Goal: Check status: Check status

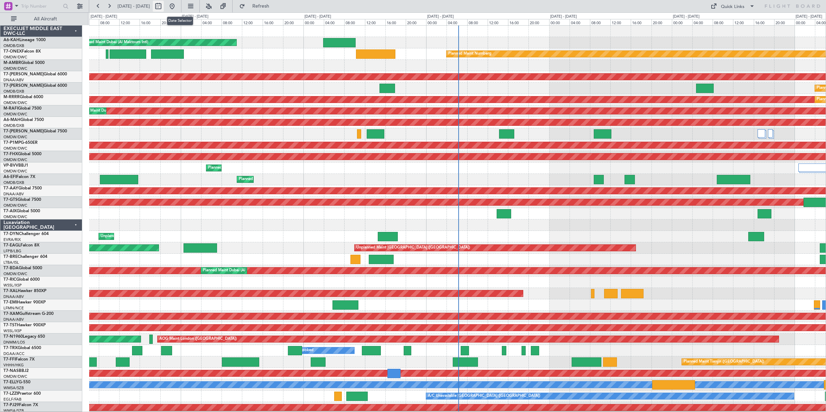
click at [164, 6] on button at bounding box center [158, 6] width 11 height 11
select select "9"
select select "2025"
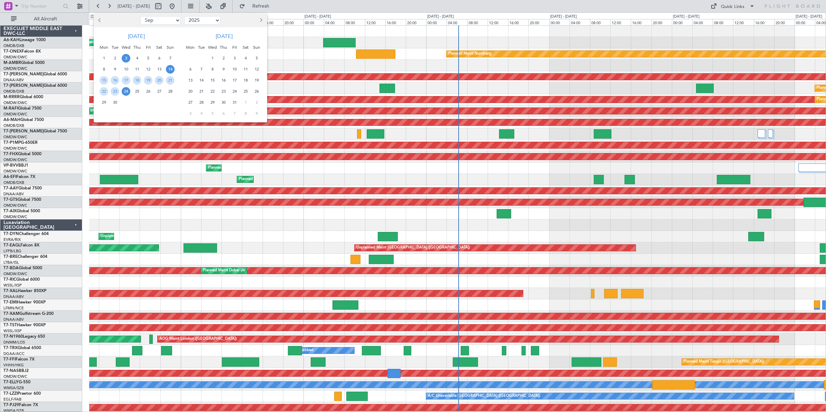
click at [126, 57] on span "3" at bounding box center [126, 58] width 9 height 9
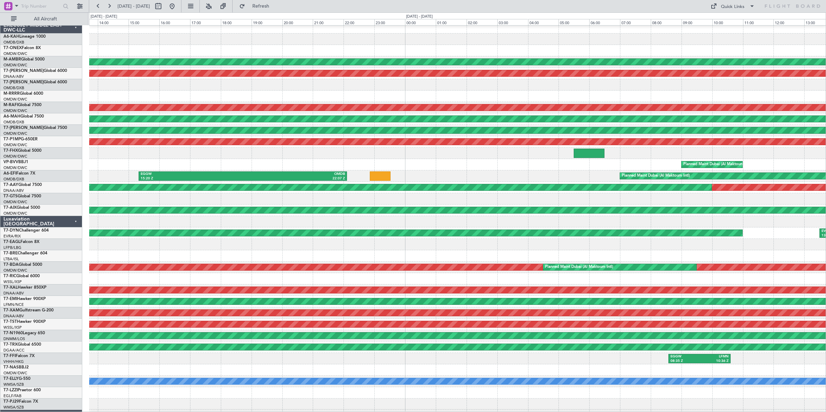
click at [439, 171] on div "Planned Maint Dubai (Al Maktoum Intl) EGGW 15:20 Z OMDB 22:07 Z" at bounding box center [457, 175] width 737 height 11
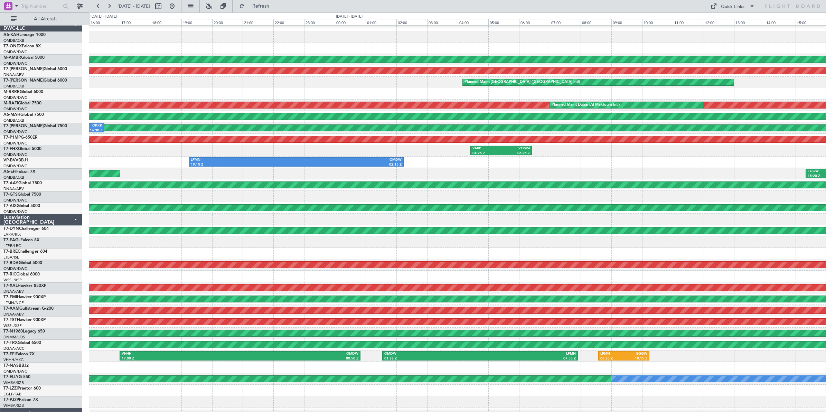
scroll to position [16, 0]
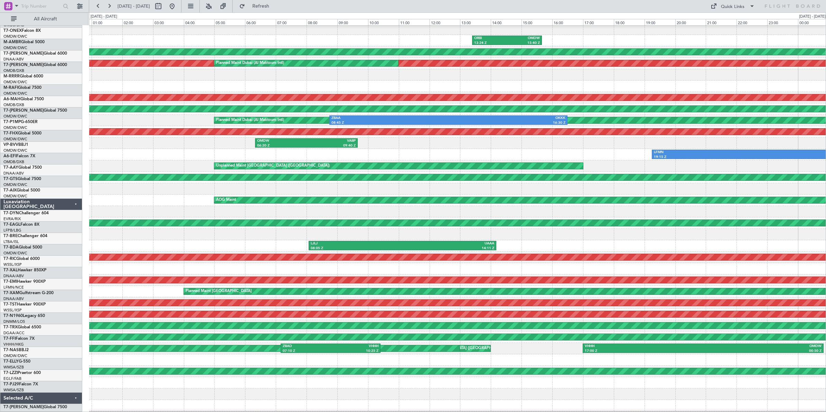
click at [439, 149] on div "LFMN 19:15 Z OMDW 02:15 Z" at bounding box center [457, 154] width 737 height 11
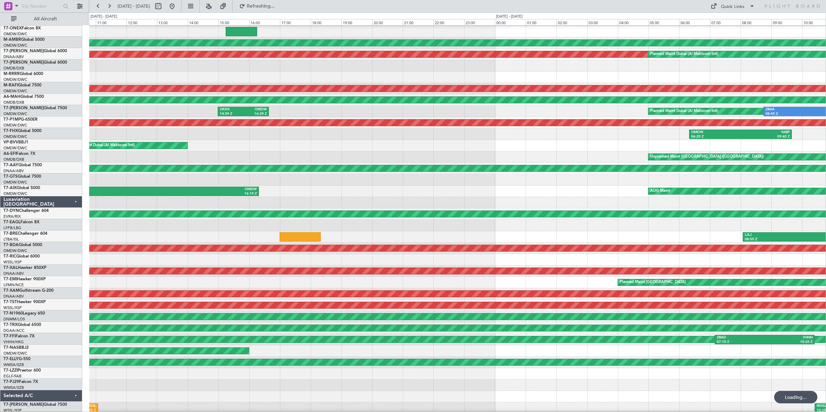
scroll to position [24, 0]
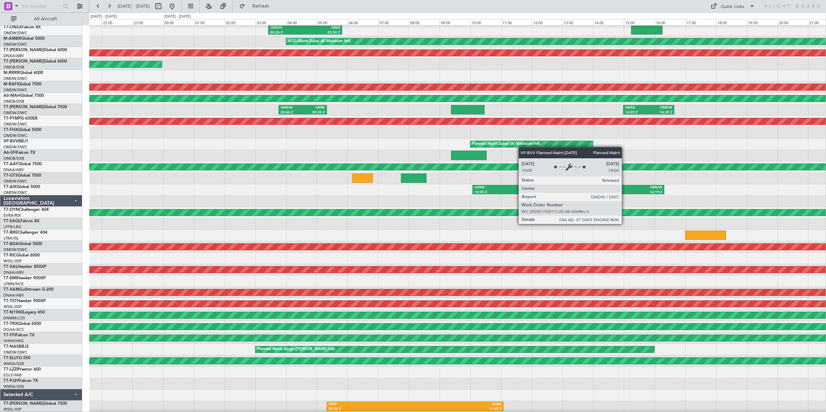
click at [439, 141] on div "No Crew OMDW 03:26 Z ORER 05:50 Z AOG Maint [GEOGRAPHIC_DATA] (Al Maktoum Intl)…" at bounding box center [457, 207] width 737 height 411
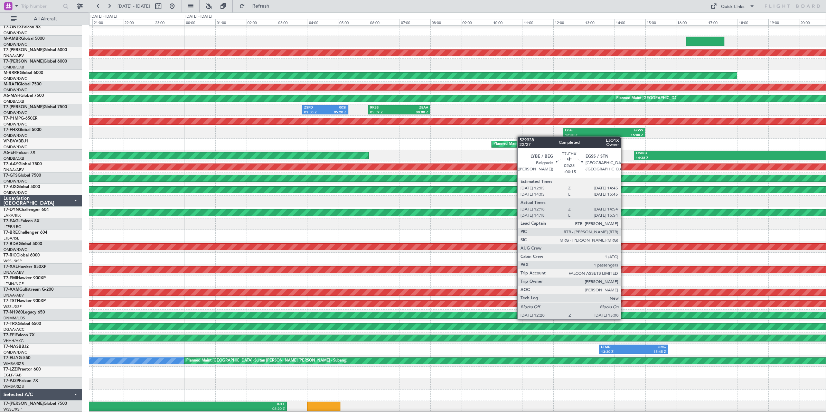
click at [439, 133] on div "No Crew AOG Maint [GEOGRAPHIC_DATA] (Al Maktoum Intl) OAKB 12:38 Z OMDB 15:45 Z…" at bounding box center [457, 207] width 737 height 411
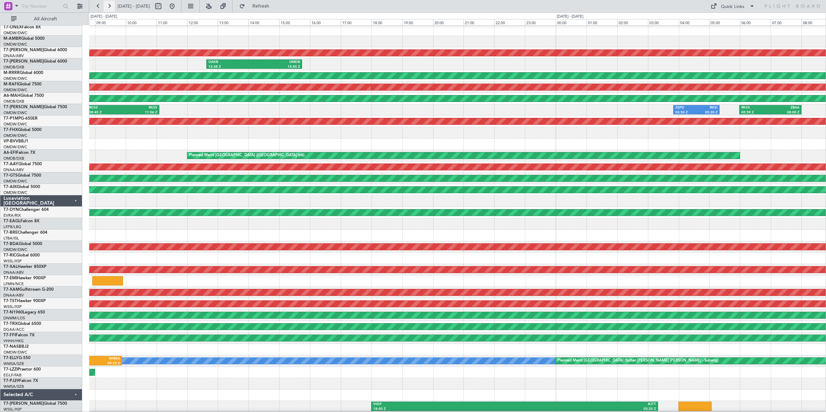
click at [109, 6] on button at bounding box center [109, 6] width 11 height 11
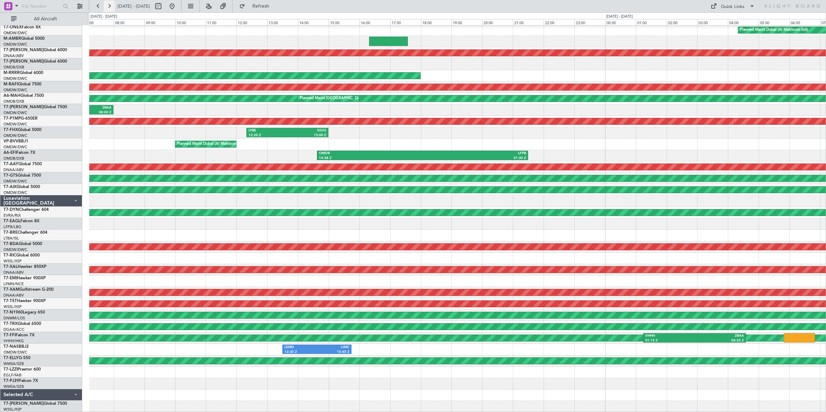
click at [109, 6] on button at bounding box center [109, 6] width 11 height 11
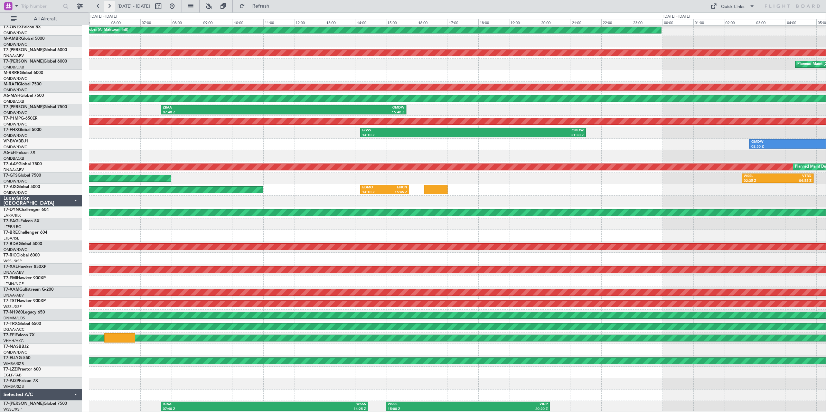
click at [109, 6] on button at bounding box center [109, 6] width 11 height 11
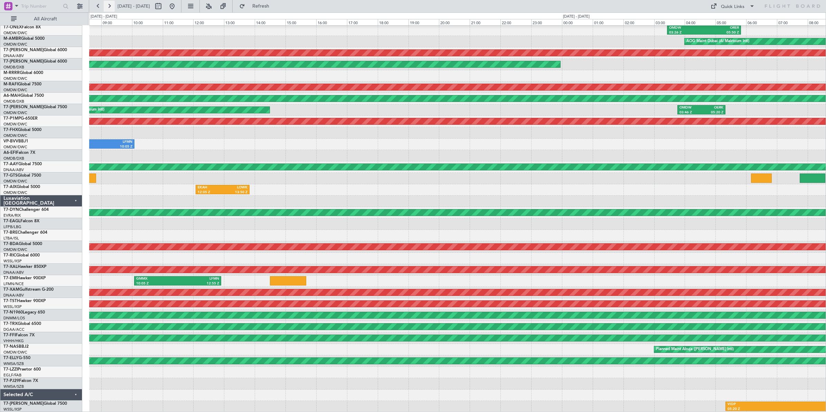
click at [109, 6] on button at bounding box center [109, 6] width 11 height 11
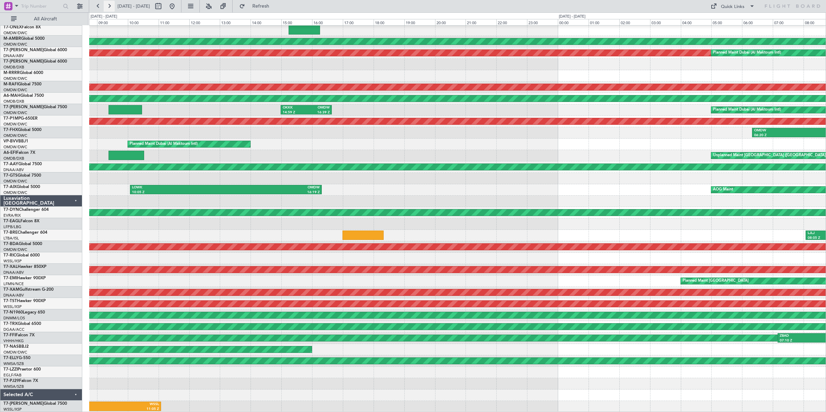
click at [109, 6] on button at bounding box center [109, 6] width 11 height 11
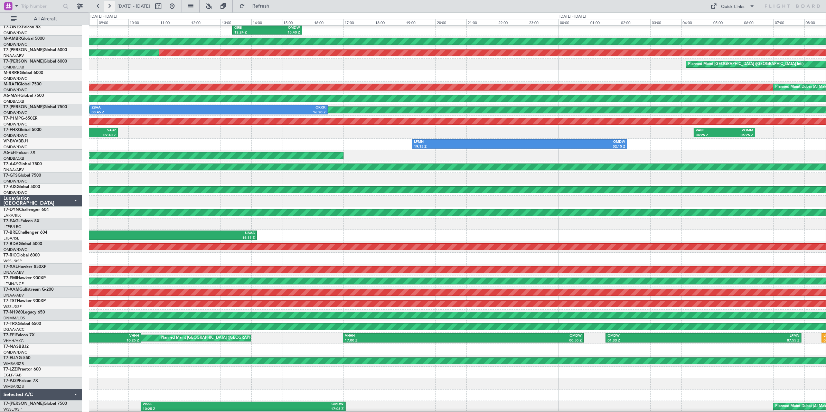
click at [109, 6] on button at bounding box center [109, 6] width 11 height 11
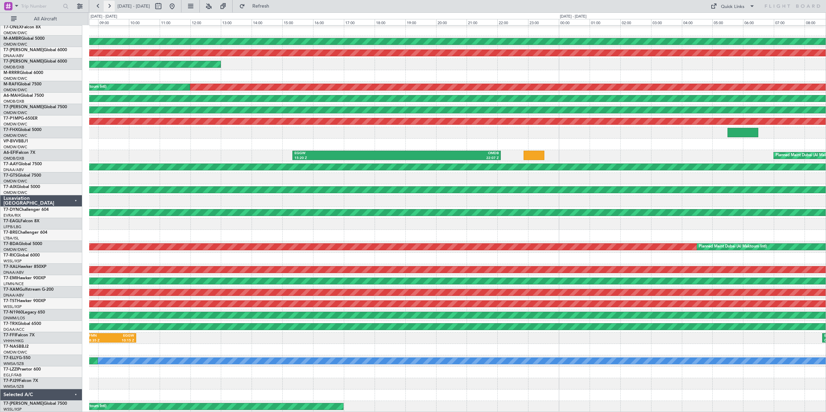
click at [109, 6] on button at bounding box center [109, 6] width 11 height 11
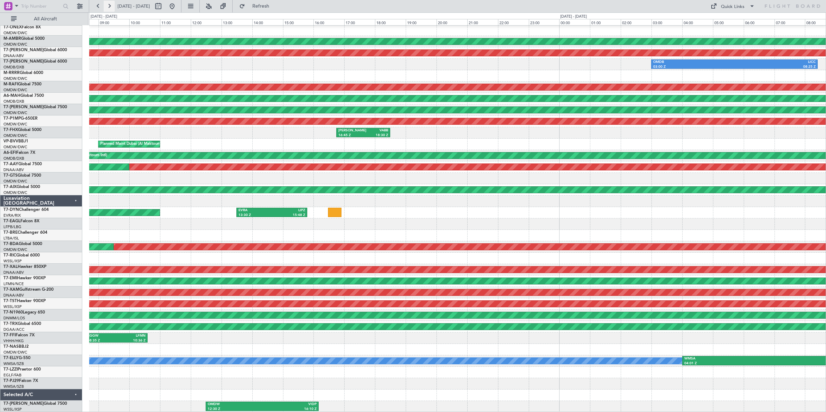
click at [109, 6] on button at bounding box center [109, 6] width 11 height 11
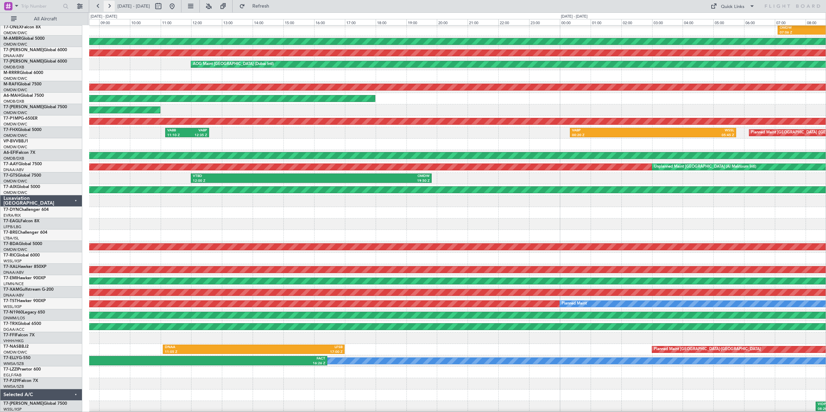
click at [109, 6] on button at bounding box center [109, 6] width 11 height 11
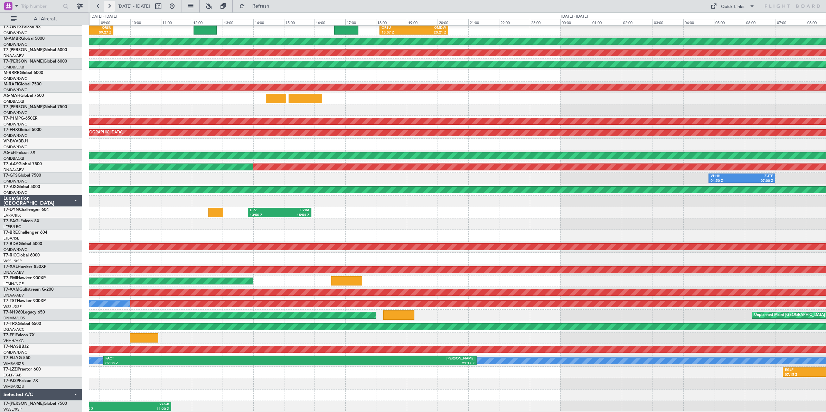
click at [109, 6] on button at bounding box center [109, 6] width 11 height 11
